Goal: Find specific page/section: Find specific page/section

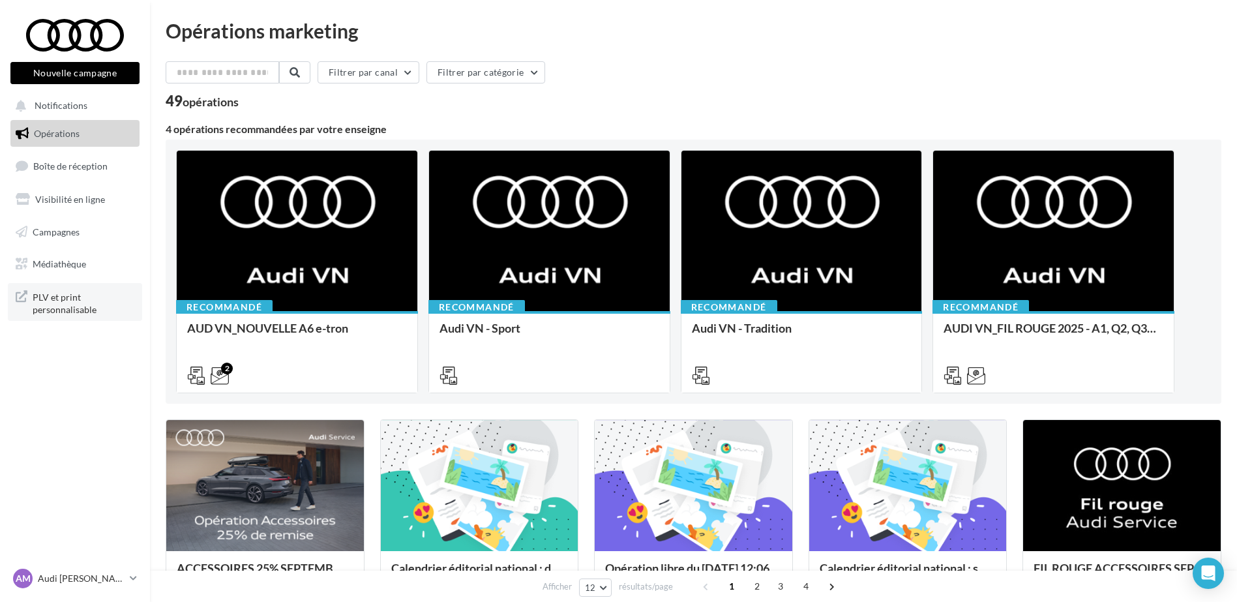
click at [62, 311] on span "PLV et print personnalisable" at bounding box center [84, 302] width 102 height 28
click at [63, 309] on span "PLV et print personnalisable" at bounding box center [84, 302] width 102 height 28
